Goal: Go to known website: Access a specific website the user already knows

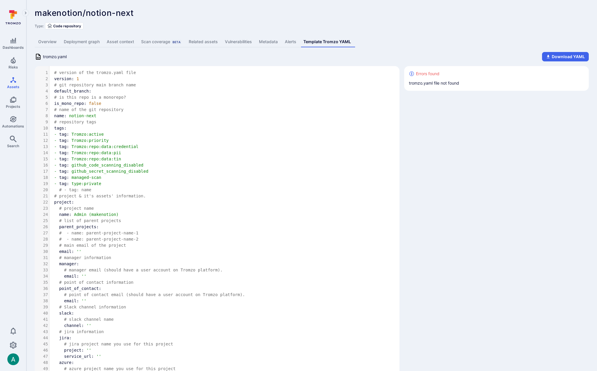
scroll to position [1973, 0]
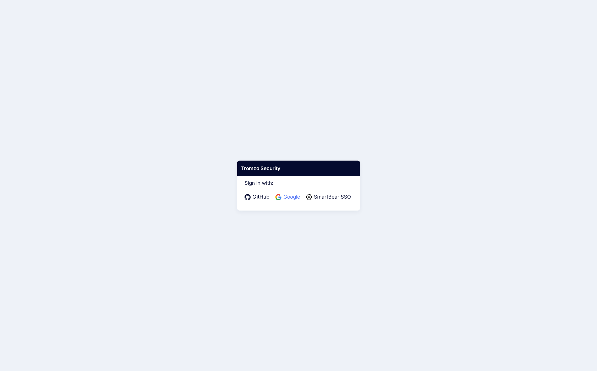
click at [279, 197] on icon at bounding box center [278, 197] width 6 height 6
